Goal: Book appointment/travel/reservation

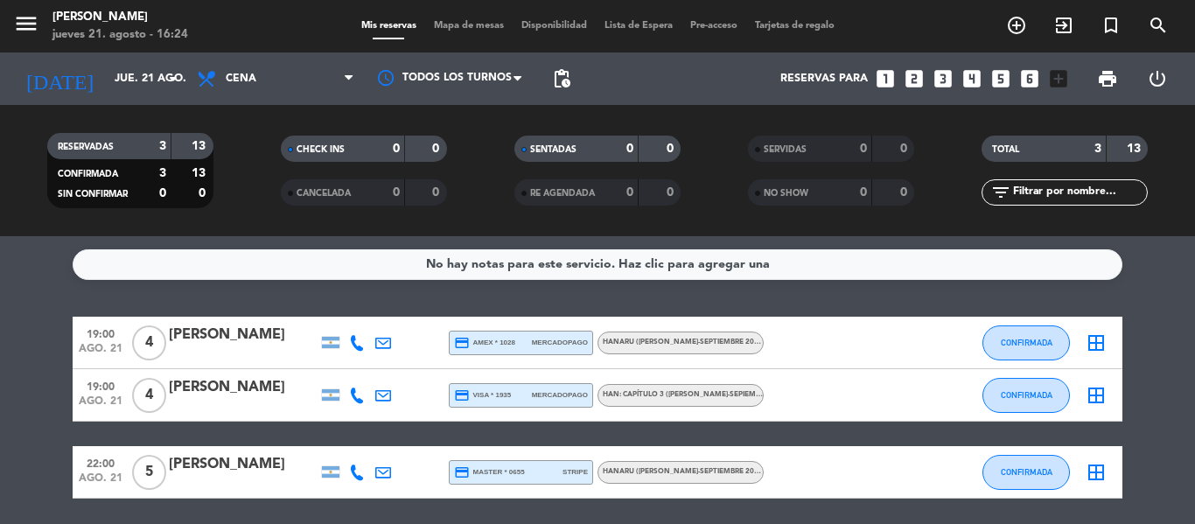
scroll to position [62, 0]
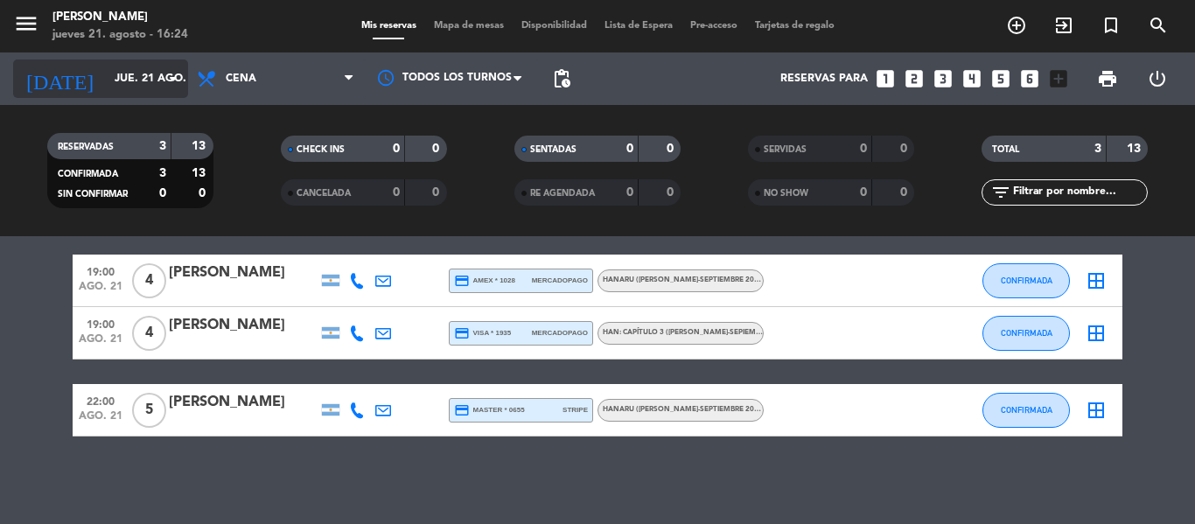
click at [128, 80] on input "jue. 21 ago." at bounding box center [180, 79] width 148 height 30
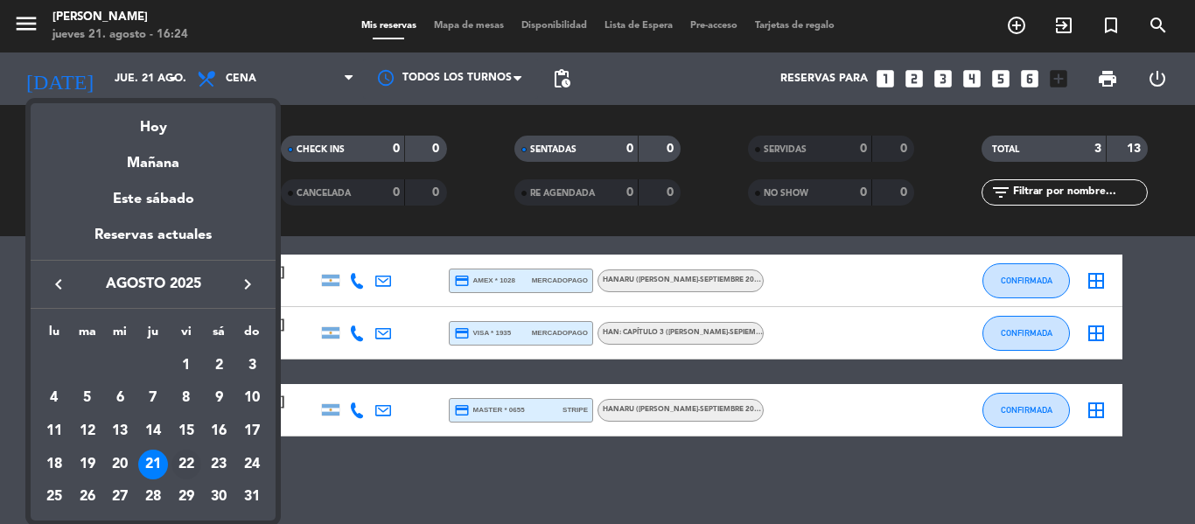
click at [187, 466] on div "22" at bounding box center [186, 465] width 30 height 30
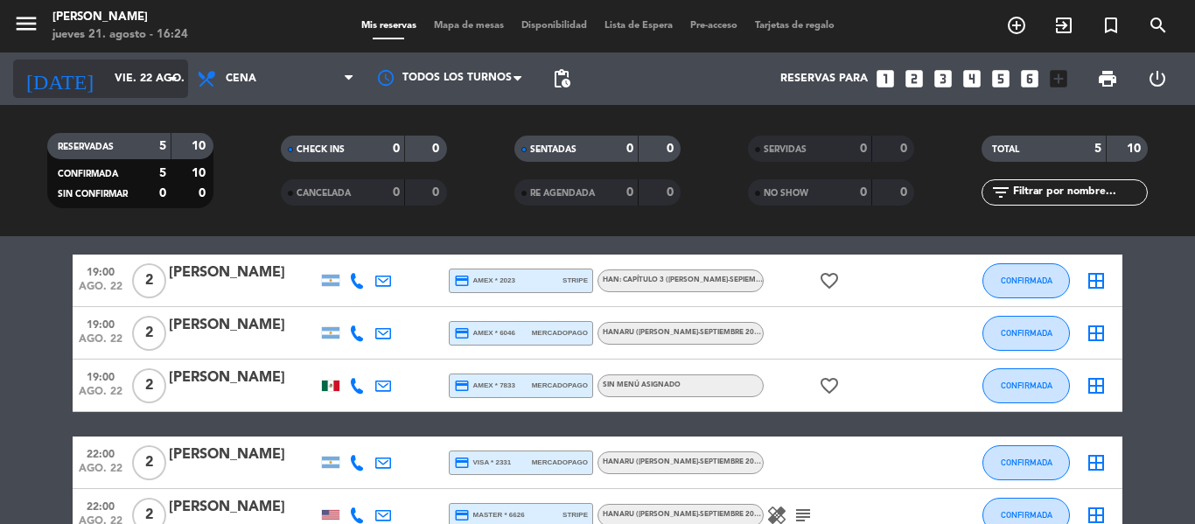
click at [138, 70] on input "vie. 22 ago." at bounding box center [180, 79] width 148 height 30
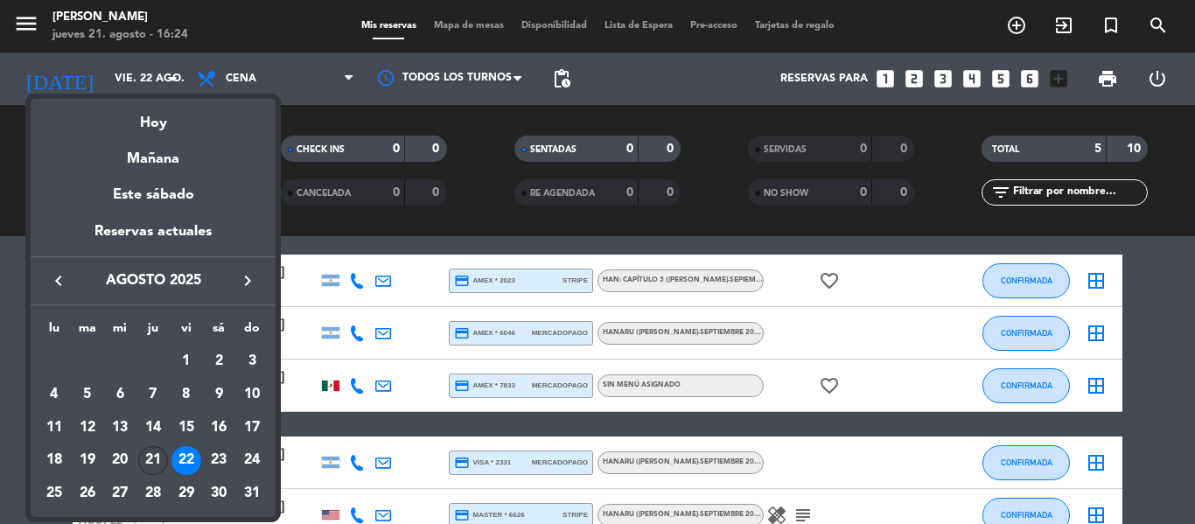
click at [152, 470] on div "21" at bounding box center [153, 461] width 30 height 30
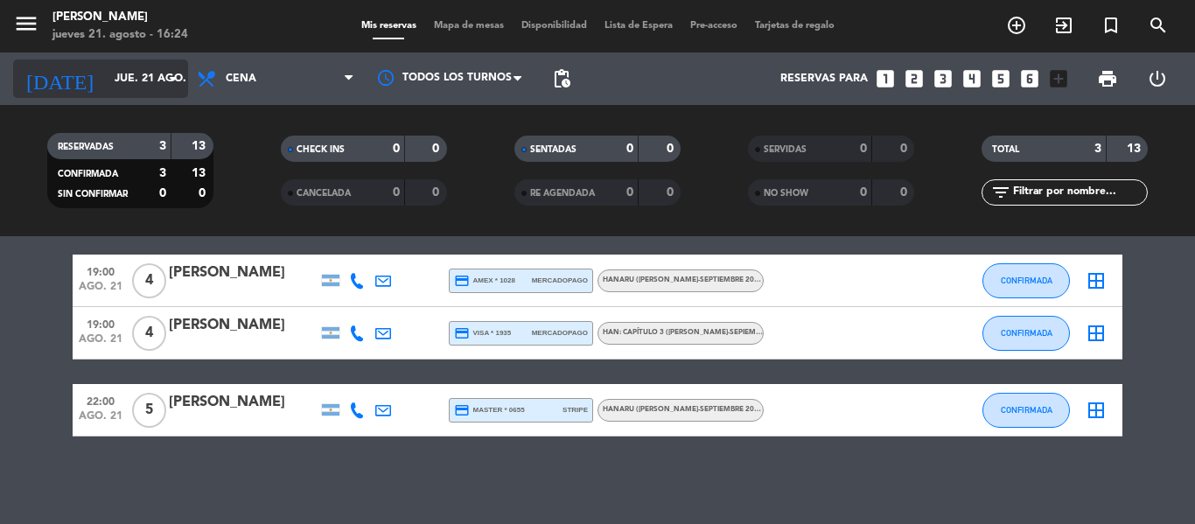
click at [126, 75] on input "jue. 21 ago." at bounding box center [180, 79] width 148 height 30
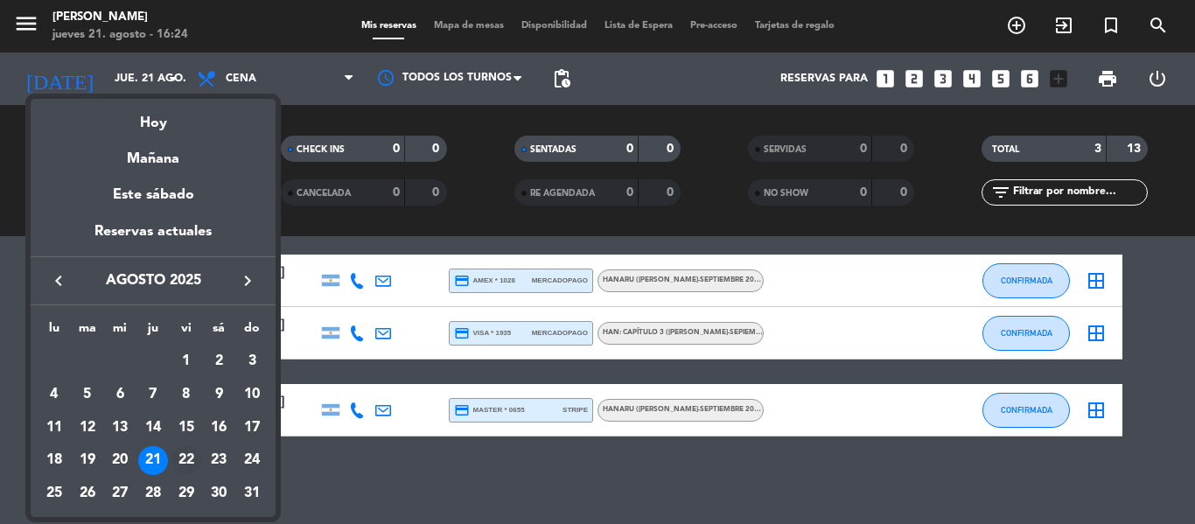
click at [187, 460] on div "22" at bounding box center [186, 461] width 30 height 30
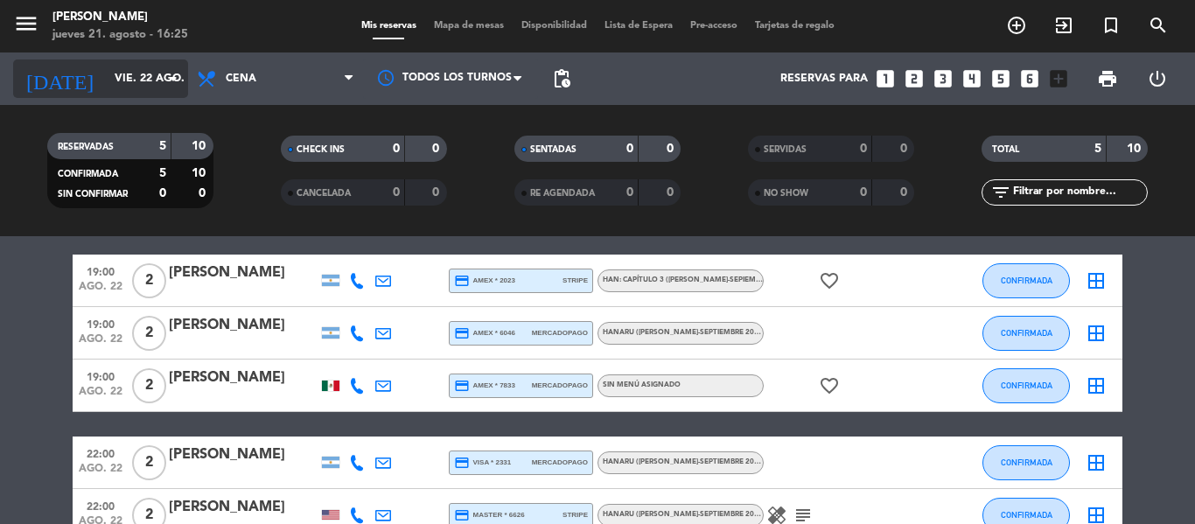
click at [143, 77] on input "vie. 22 ago." at bounding box center [180, 79] width 148 height 30
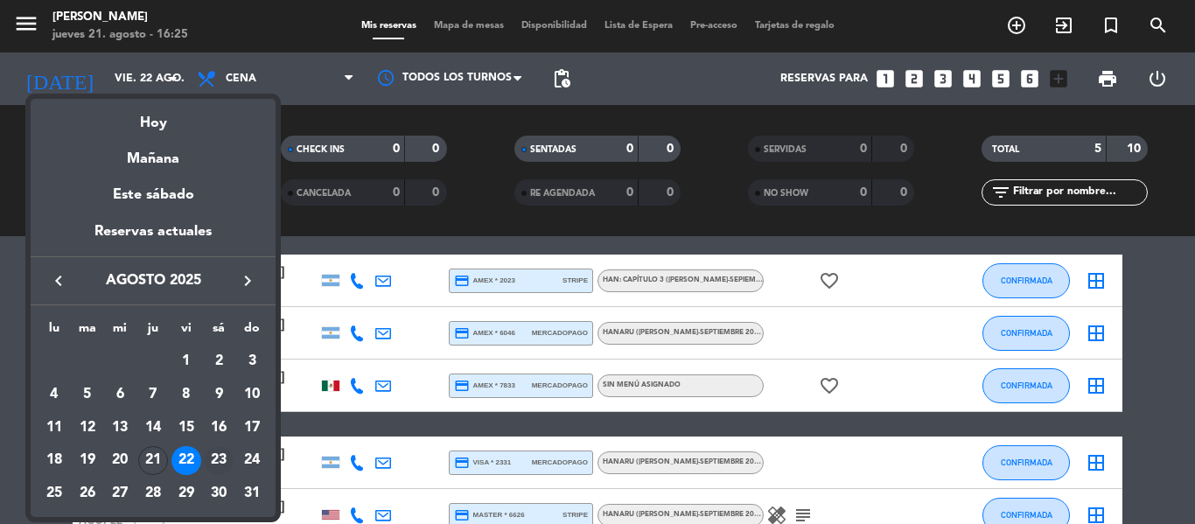
click at [227, 460] on div "23" at bounding box center [219, 461] width 30 height 30
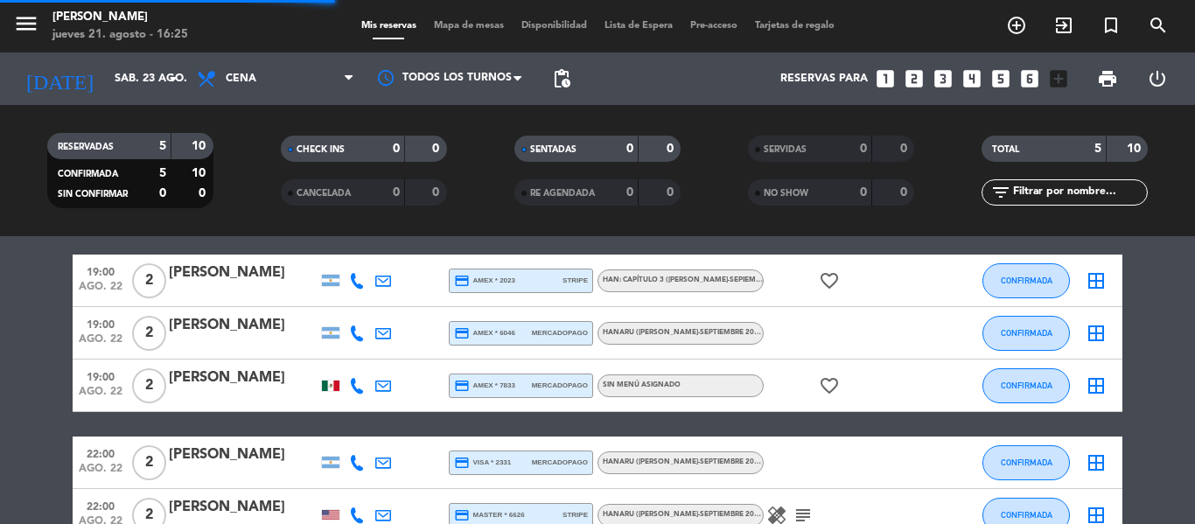
scroll to position [10, 0]
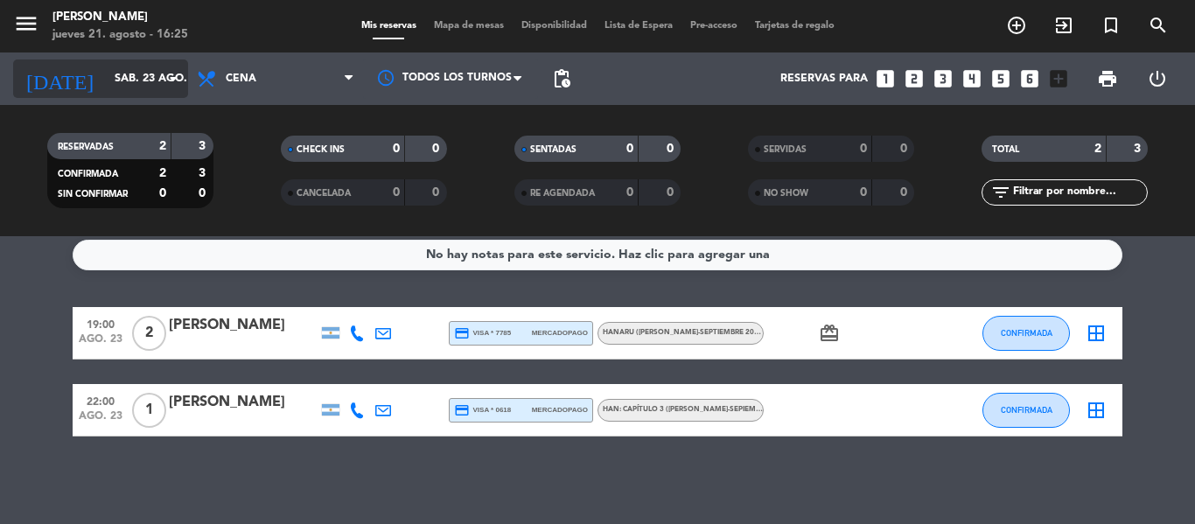
click at [130, 80] on input "sáb. 23 ago." at bounding box center [180, 79] width 148 height 30
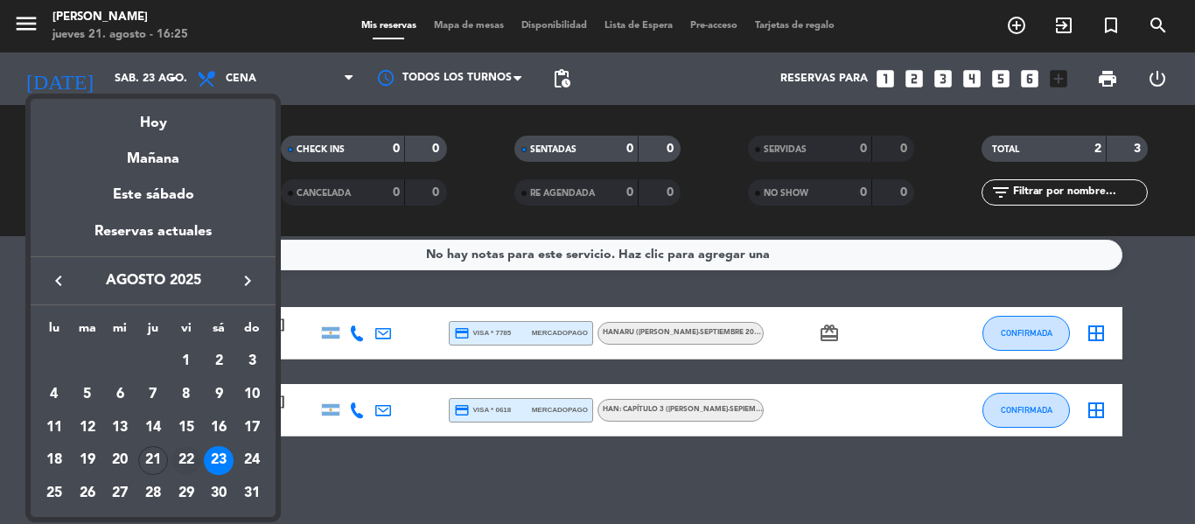
click at [185, 460] on div "22" at bounding box center [186, 461] width 30 height 30
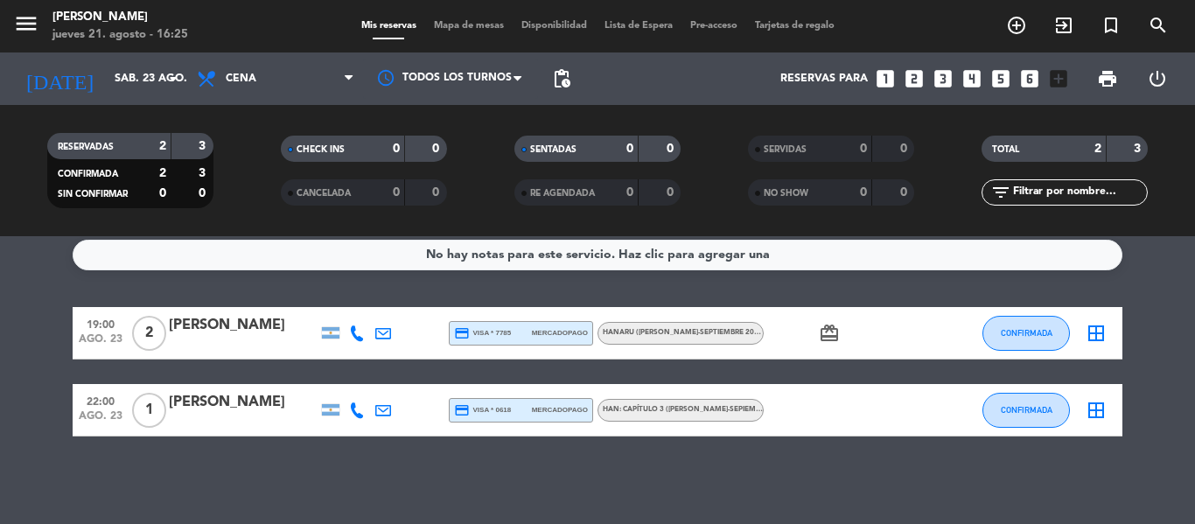
type input "vie. 22 ago."
